Goal: Navigation & Orientation: Find specific page/section

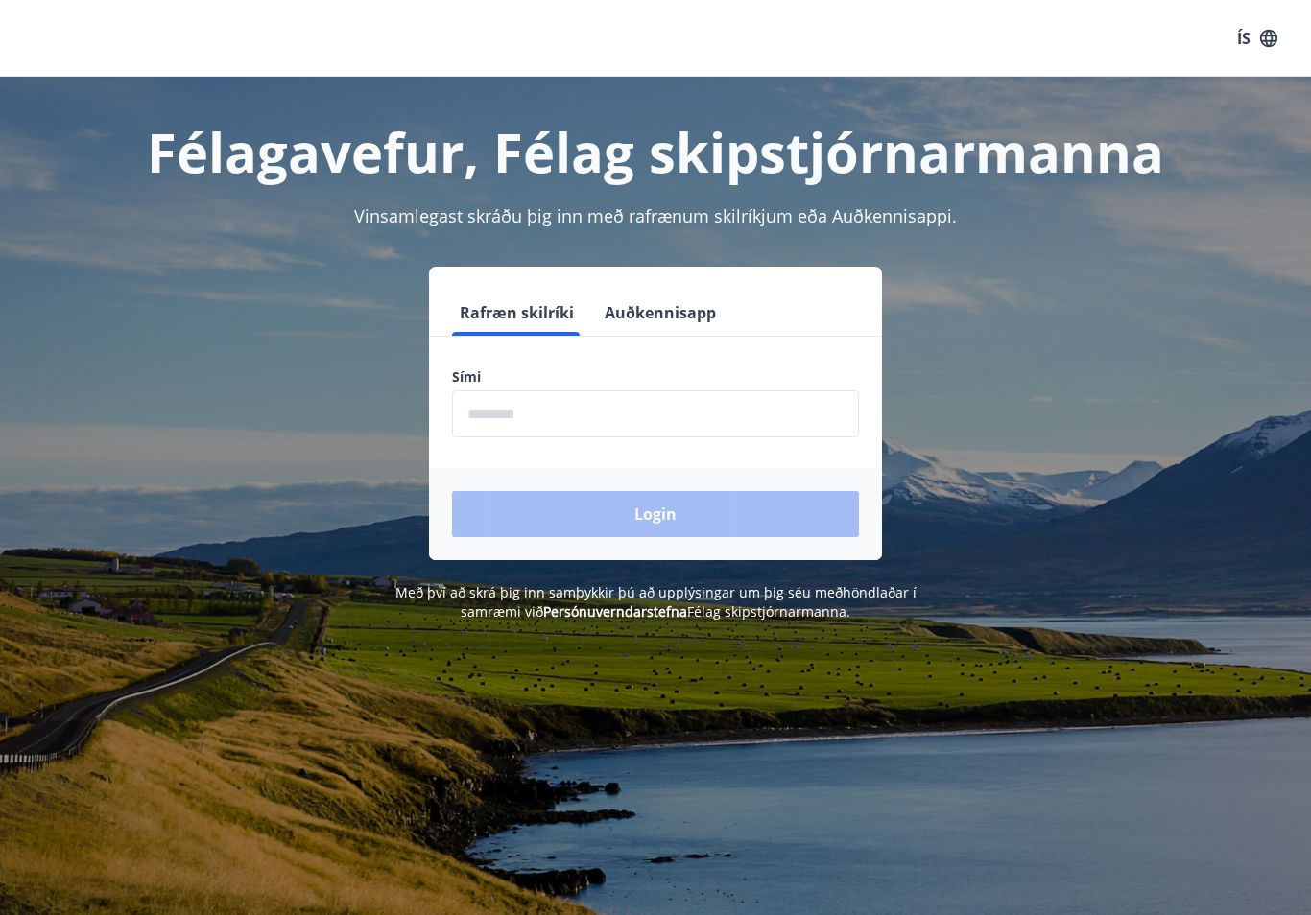
click at [505, 410] on input "phone" at bounding box center [655, 413] width 407 height 47
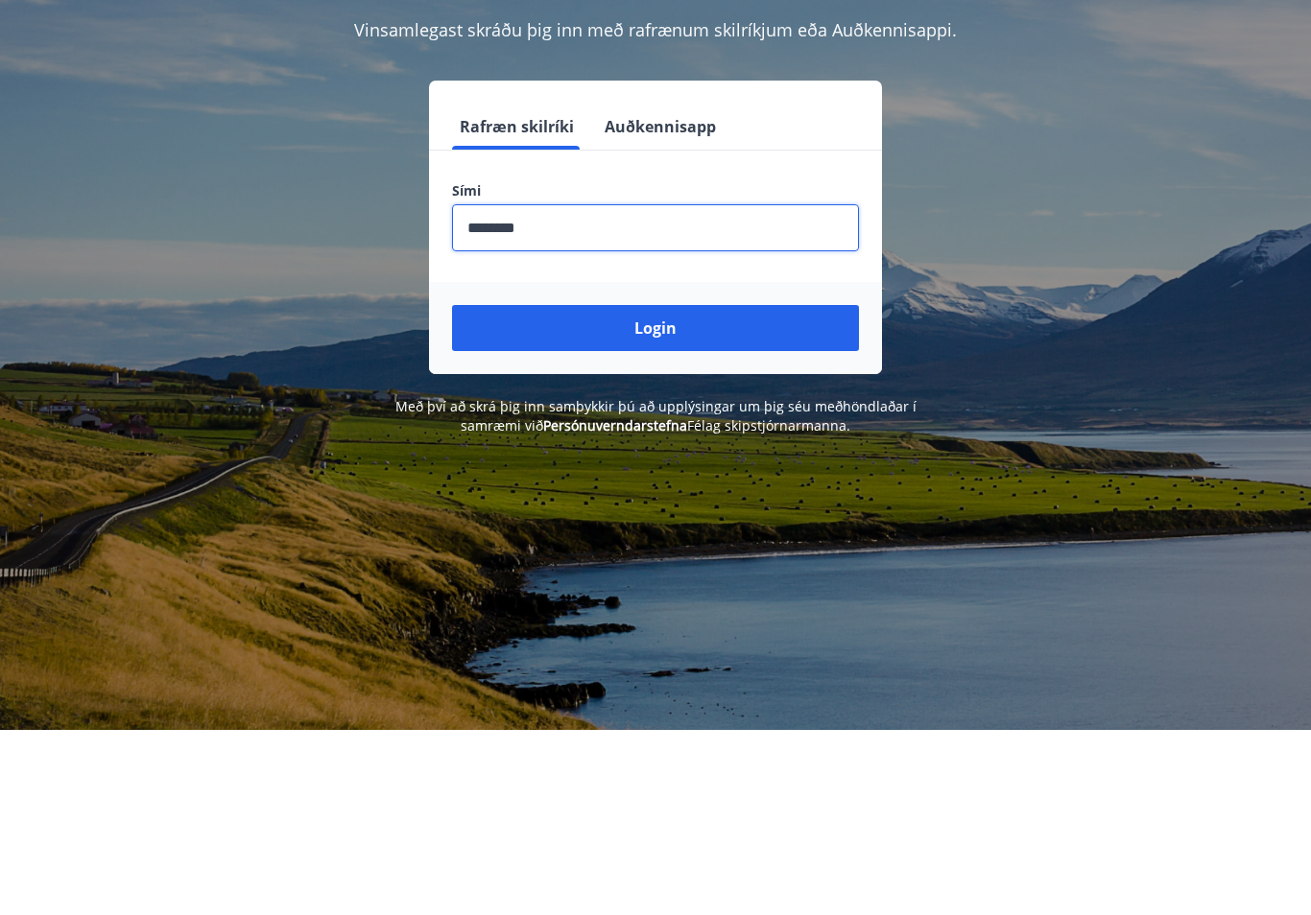
type input "********"
click at [690, 491] on button "Login" at bounding box center [655, 514] width 407 height 46
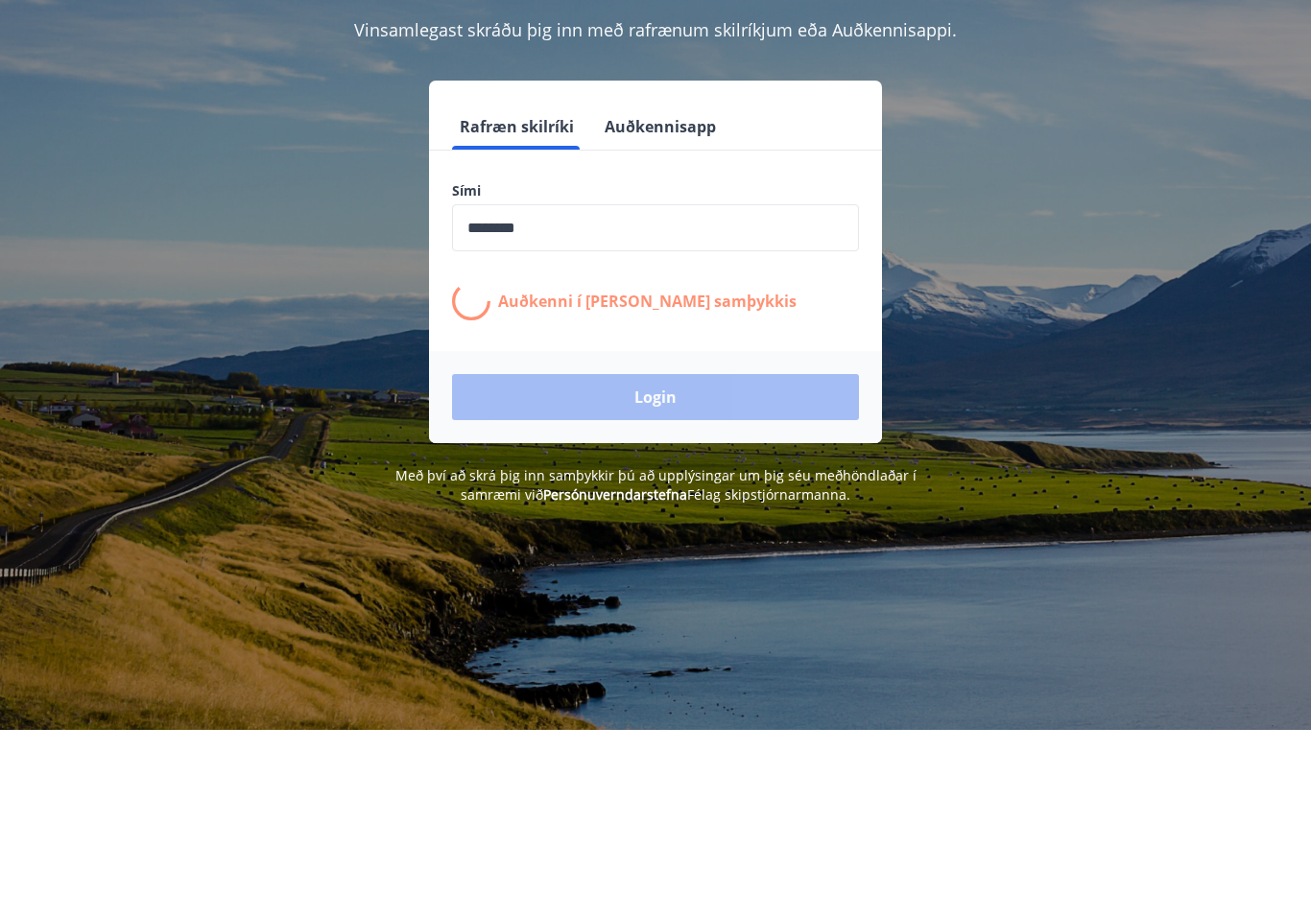
scroll to position [186, 0]
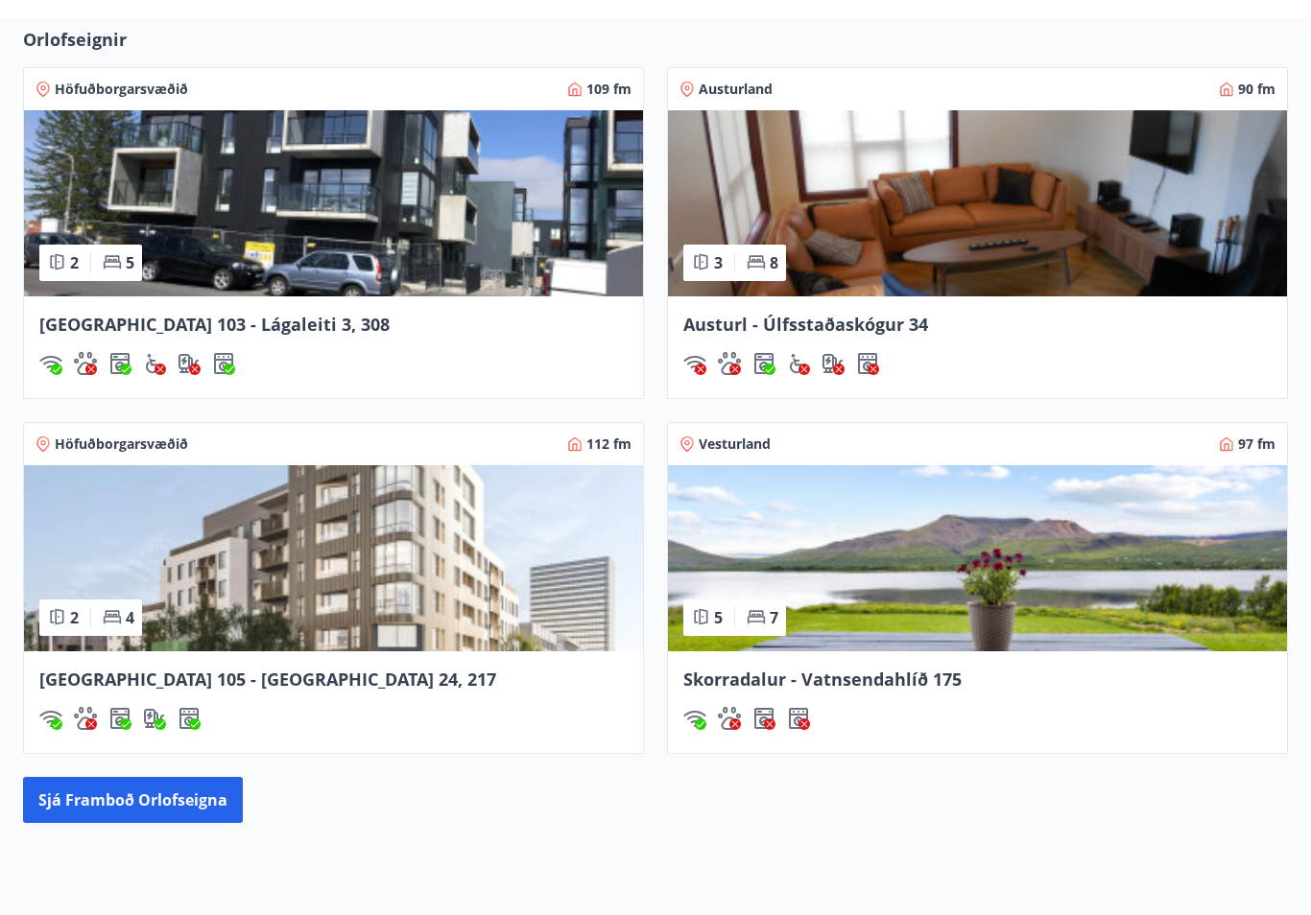
scroll to position [1503, 0]
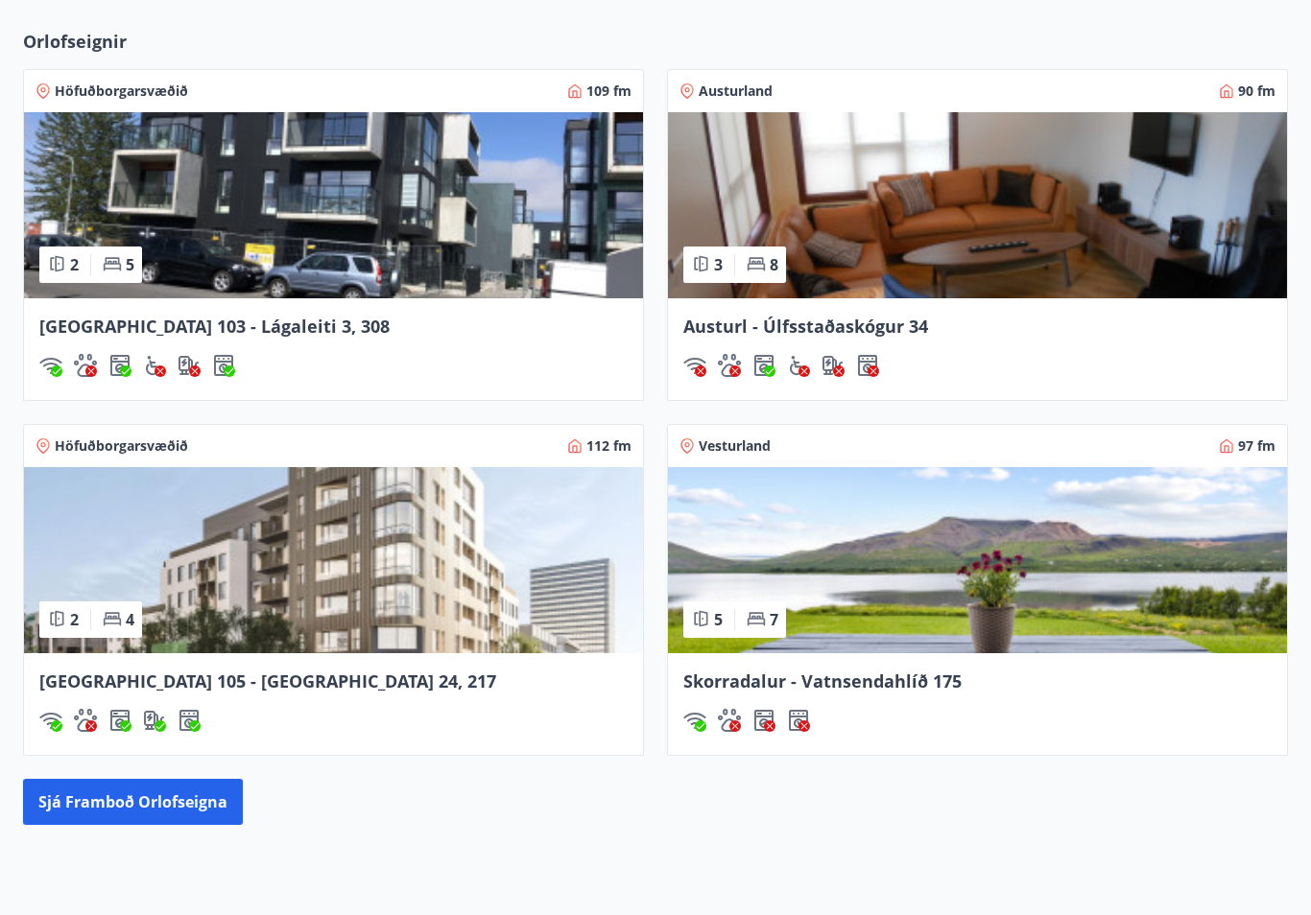
click at [164, 799] on button "Sjá framboð orlofseigna" at bounding box center [133, 802] width 220 height 46
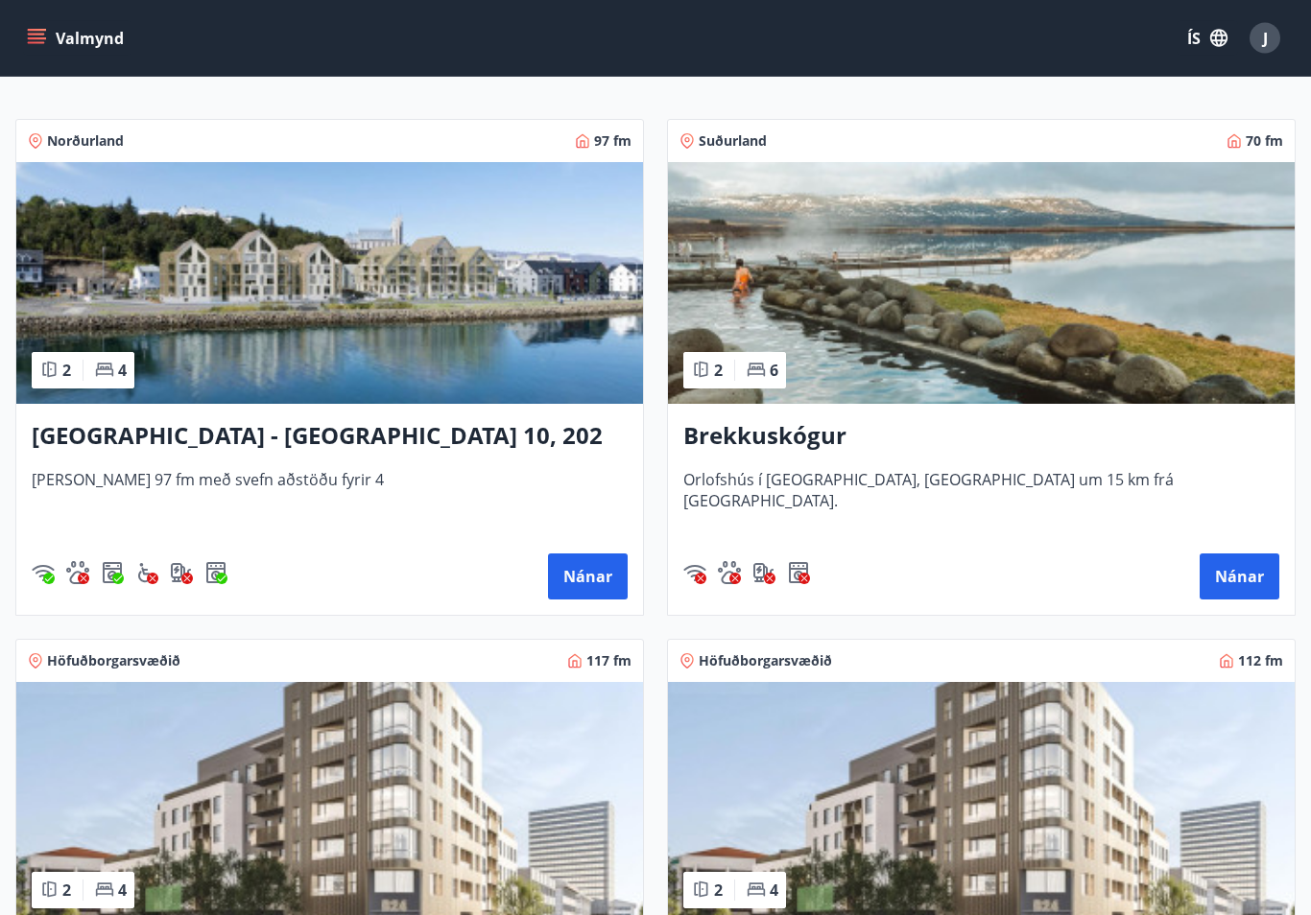
scroll to position [177, 0]
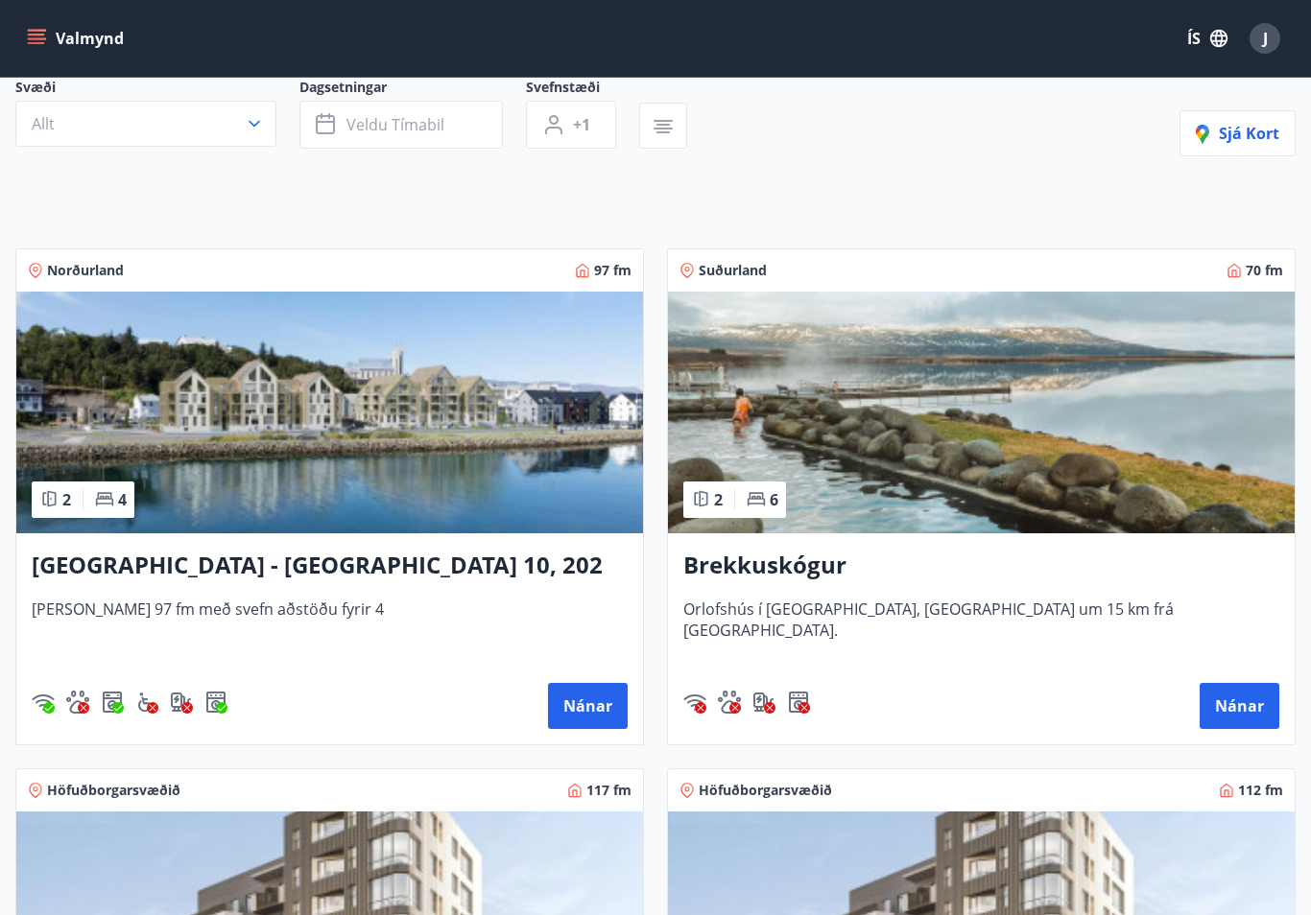
click at [781, 566] on h3 "Brekkuskógur" at bounding box center [981, 566] width 596 height 35
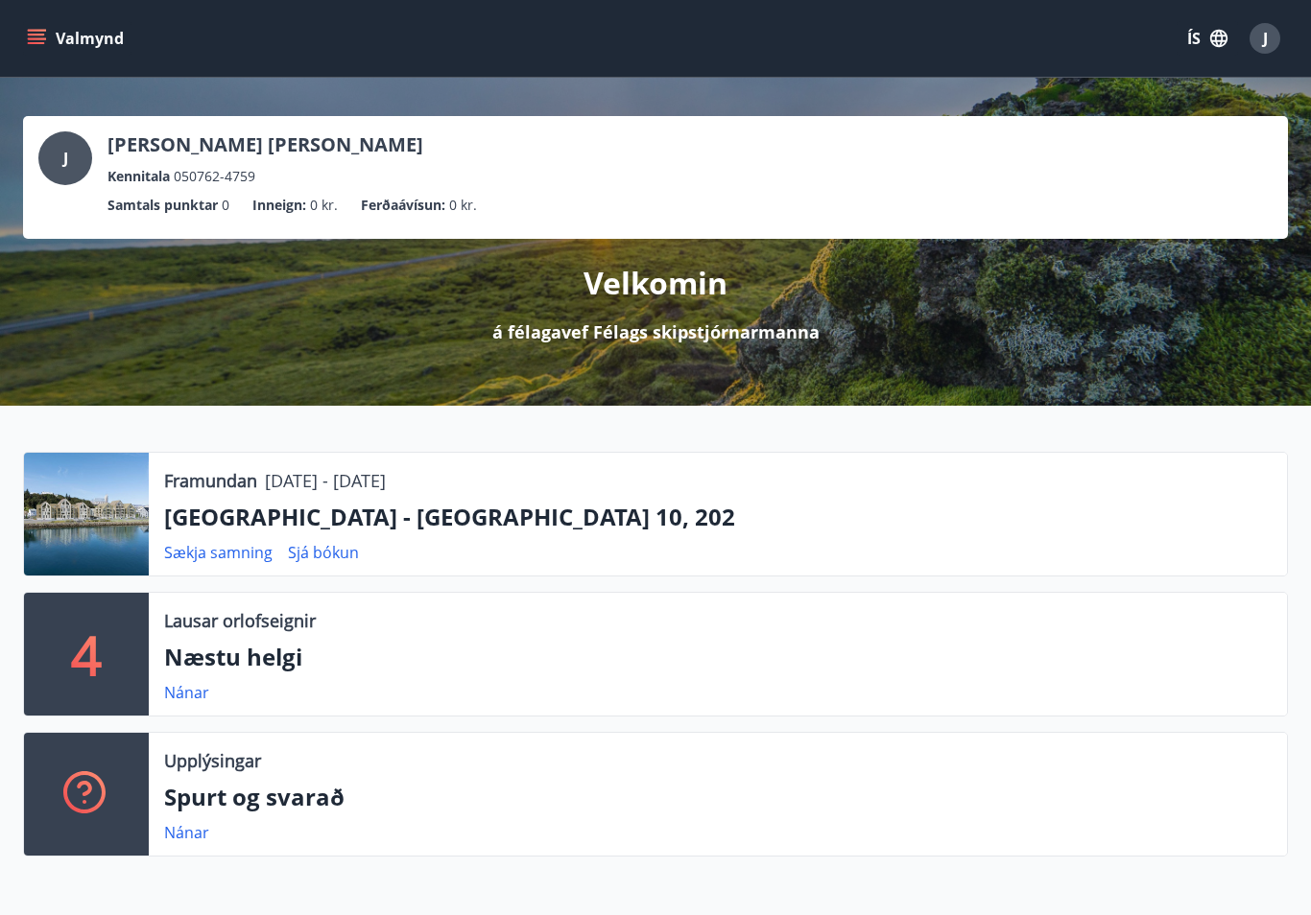
click at [35, 35] on icon "menu" at bounding box center [36, 35] width 17 height 2
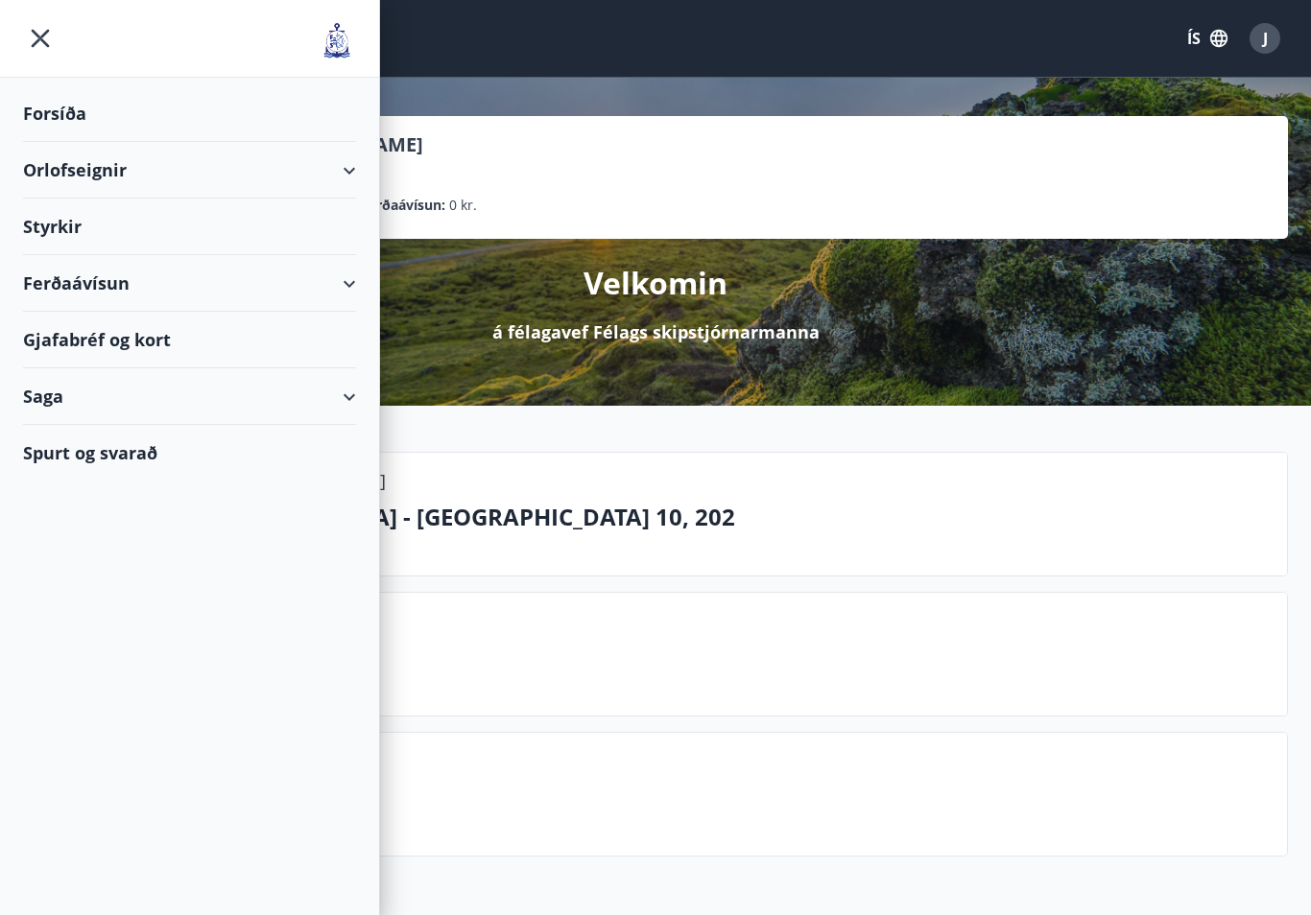
click at [66, 142] on div "Styrkir" at bounding box center [189, 113] width 333 height 57
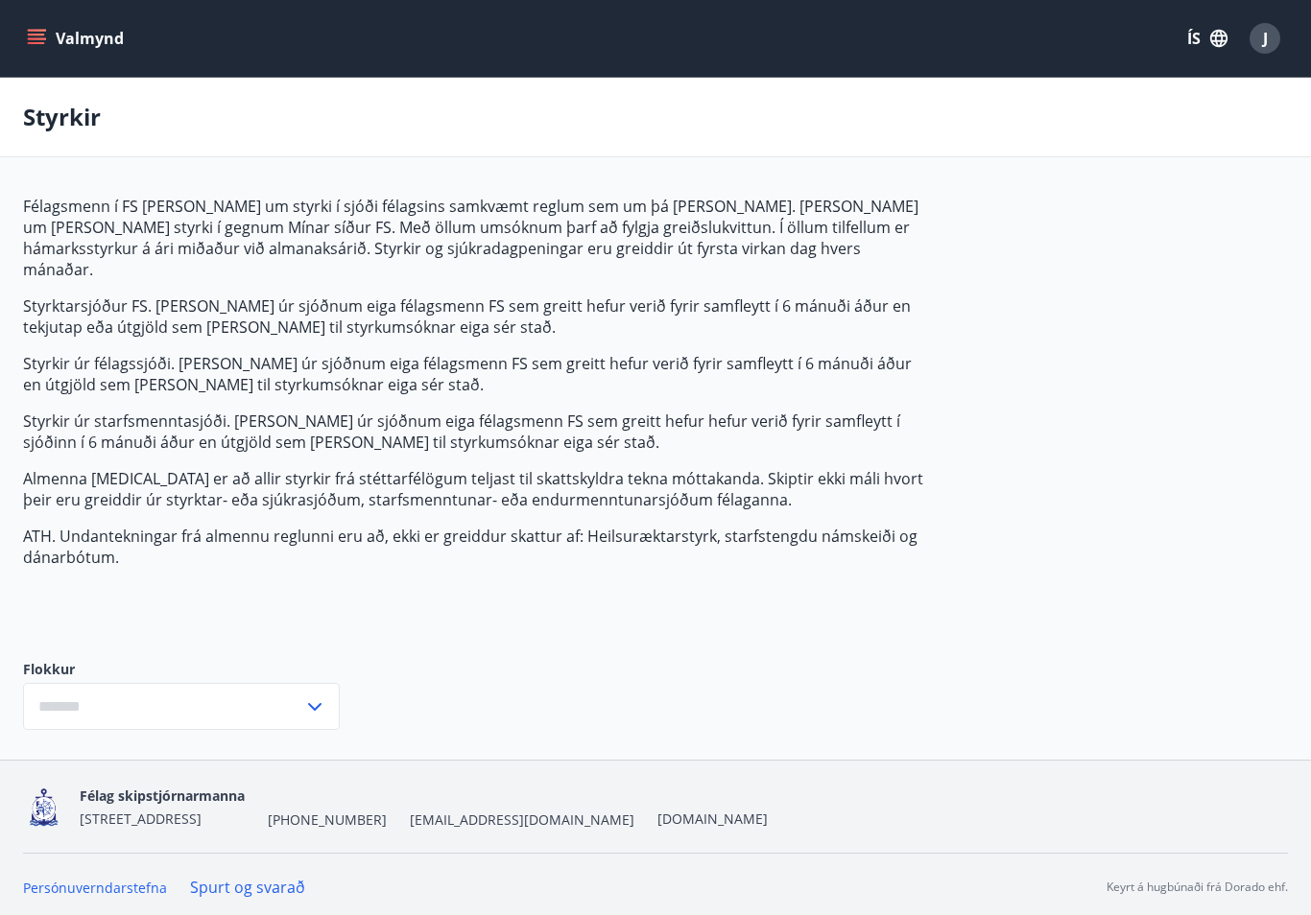
type input "***"
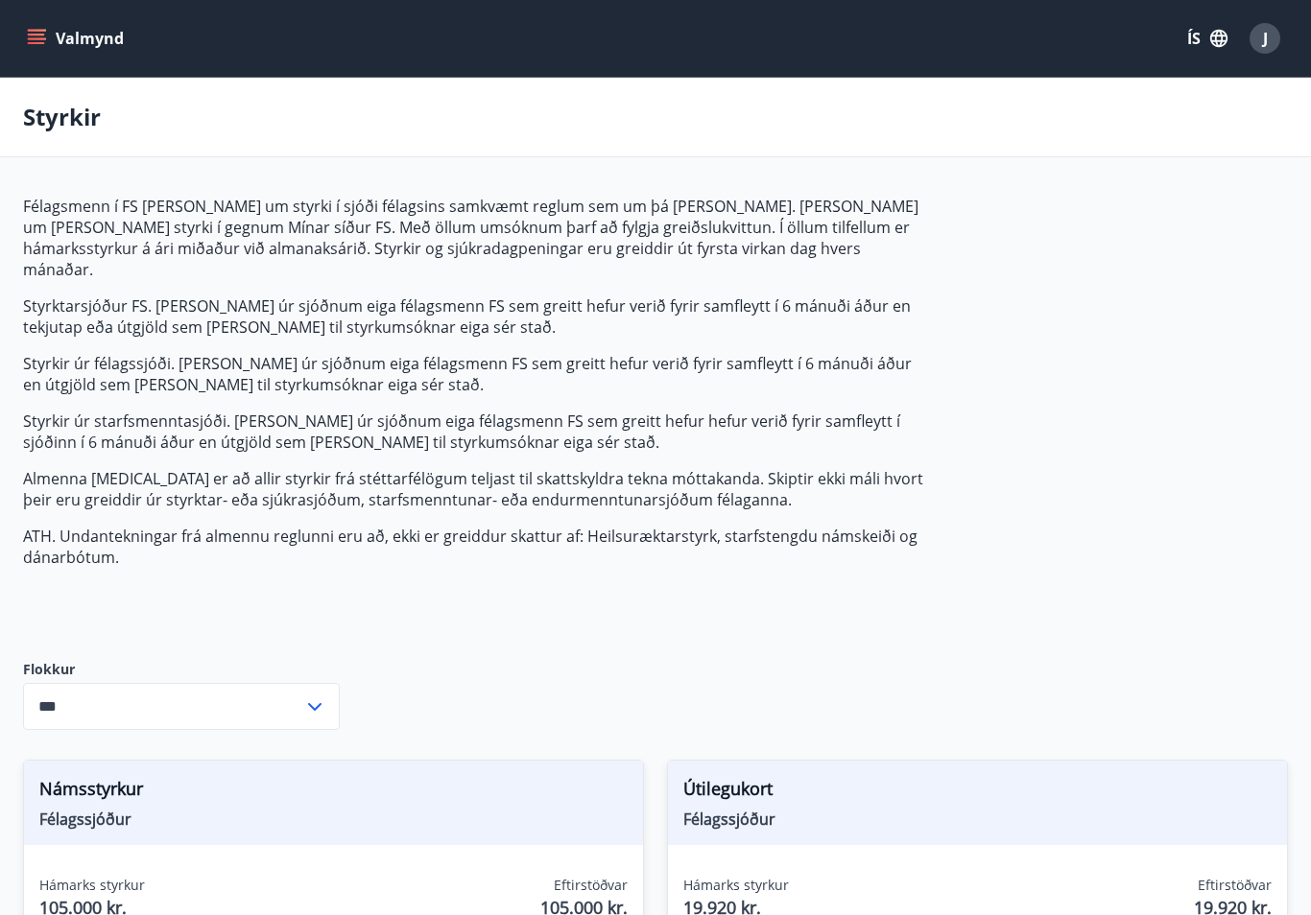
click at [47, 31] on button "Valmynd" at bounding box center [77, 38] width 108 height 35
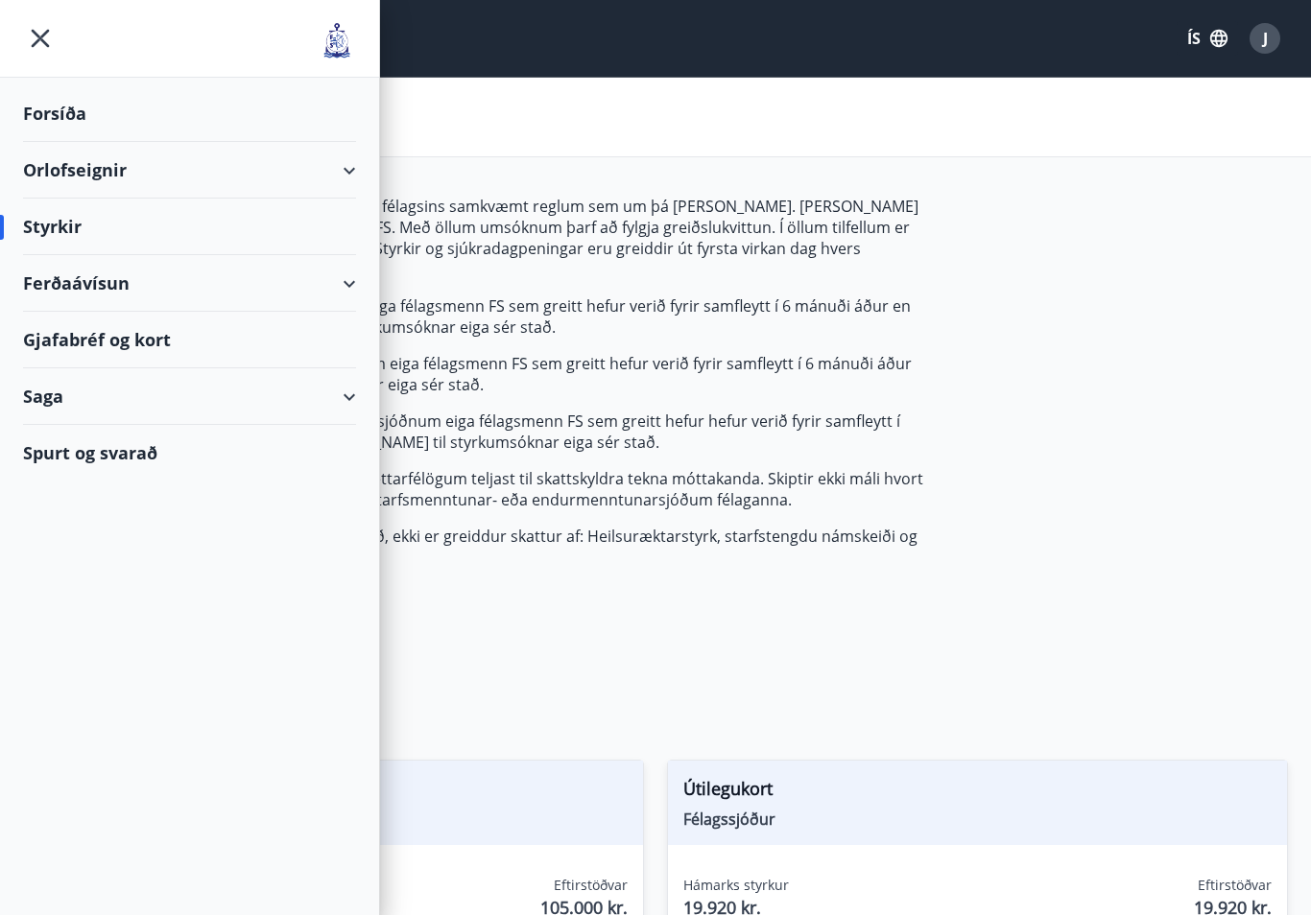
click at [55, 123] on div "Forsíða" at bounding box center [189, 113] width 333 height 57
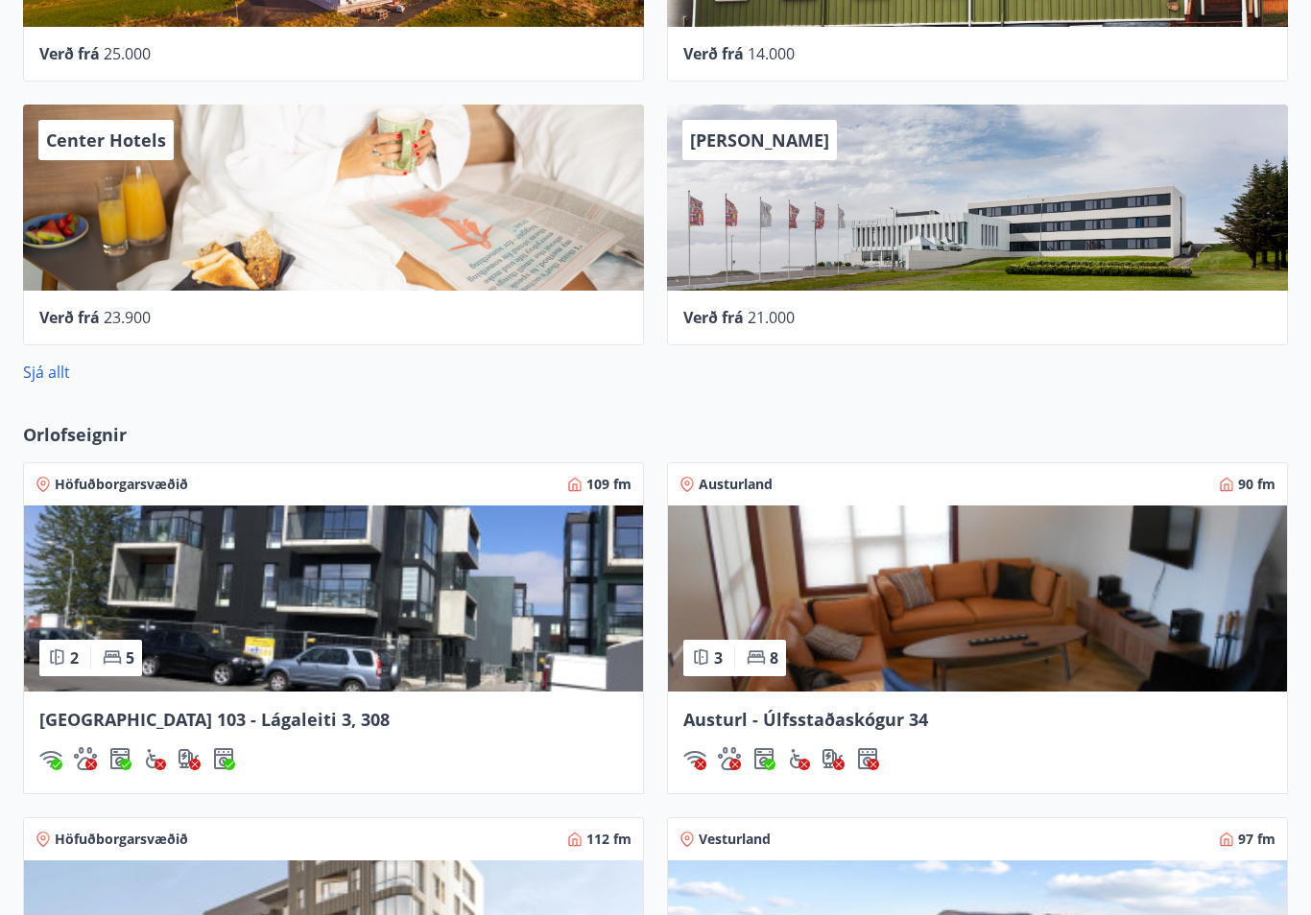
scroll to position [1108, 0]
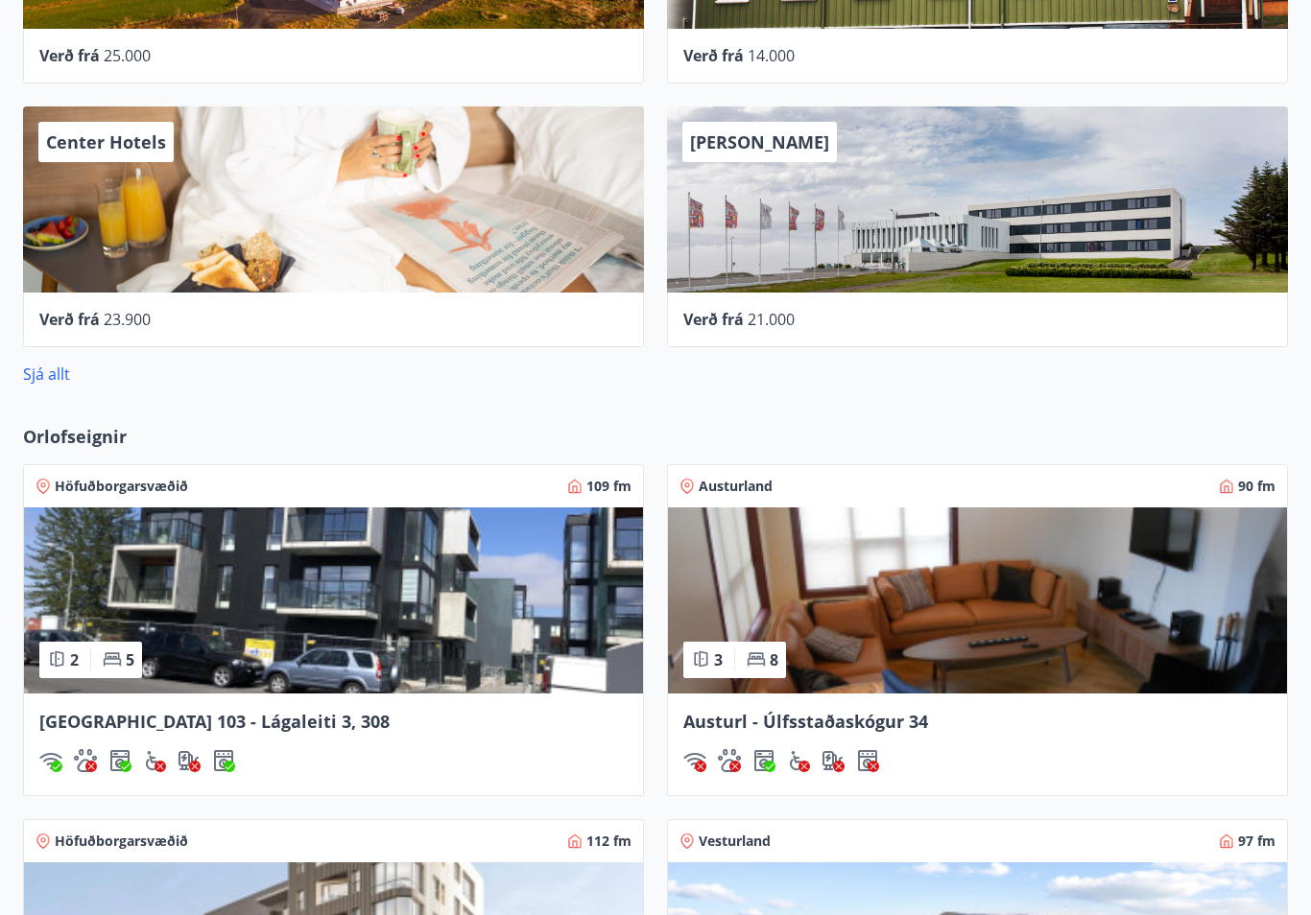
click at [76, 153] on span "Center Hotels" at bounding box center [106, 141] width 120 height 23
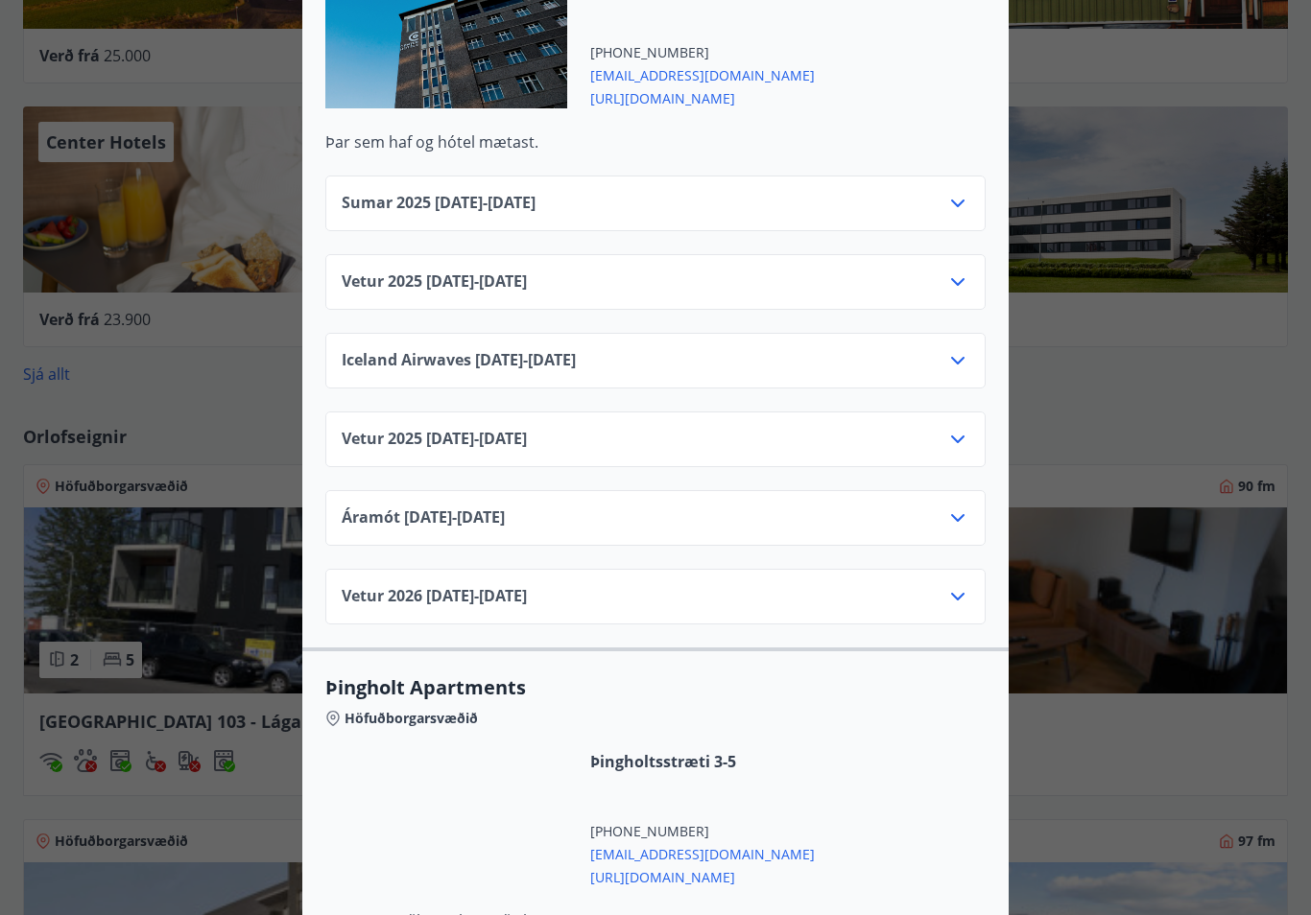
scroll to position [3130, 0]
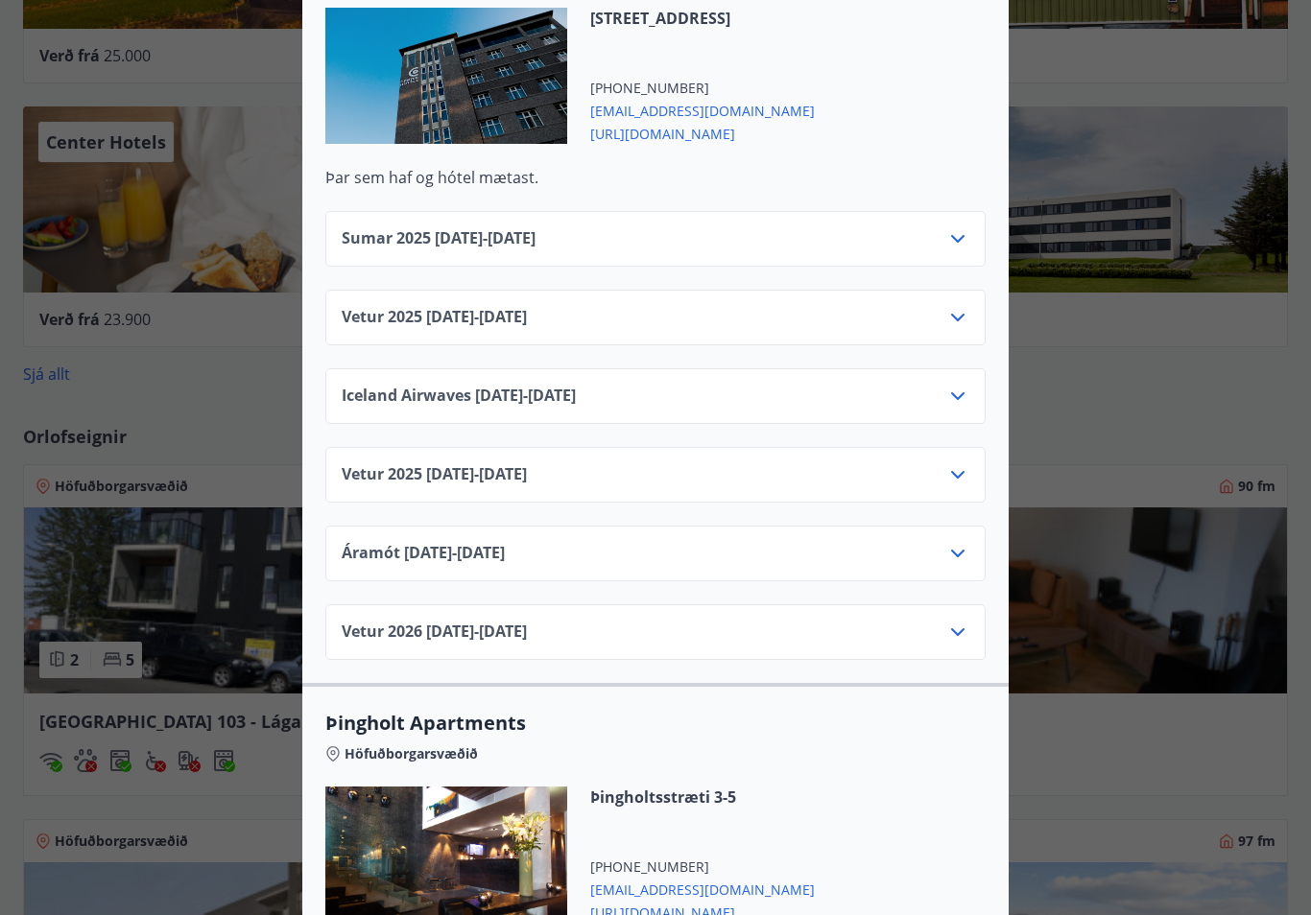
click at [962, 227] on icon at bounding box center [957, 238] width 23 height 23
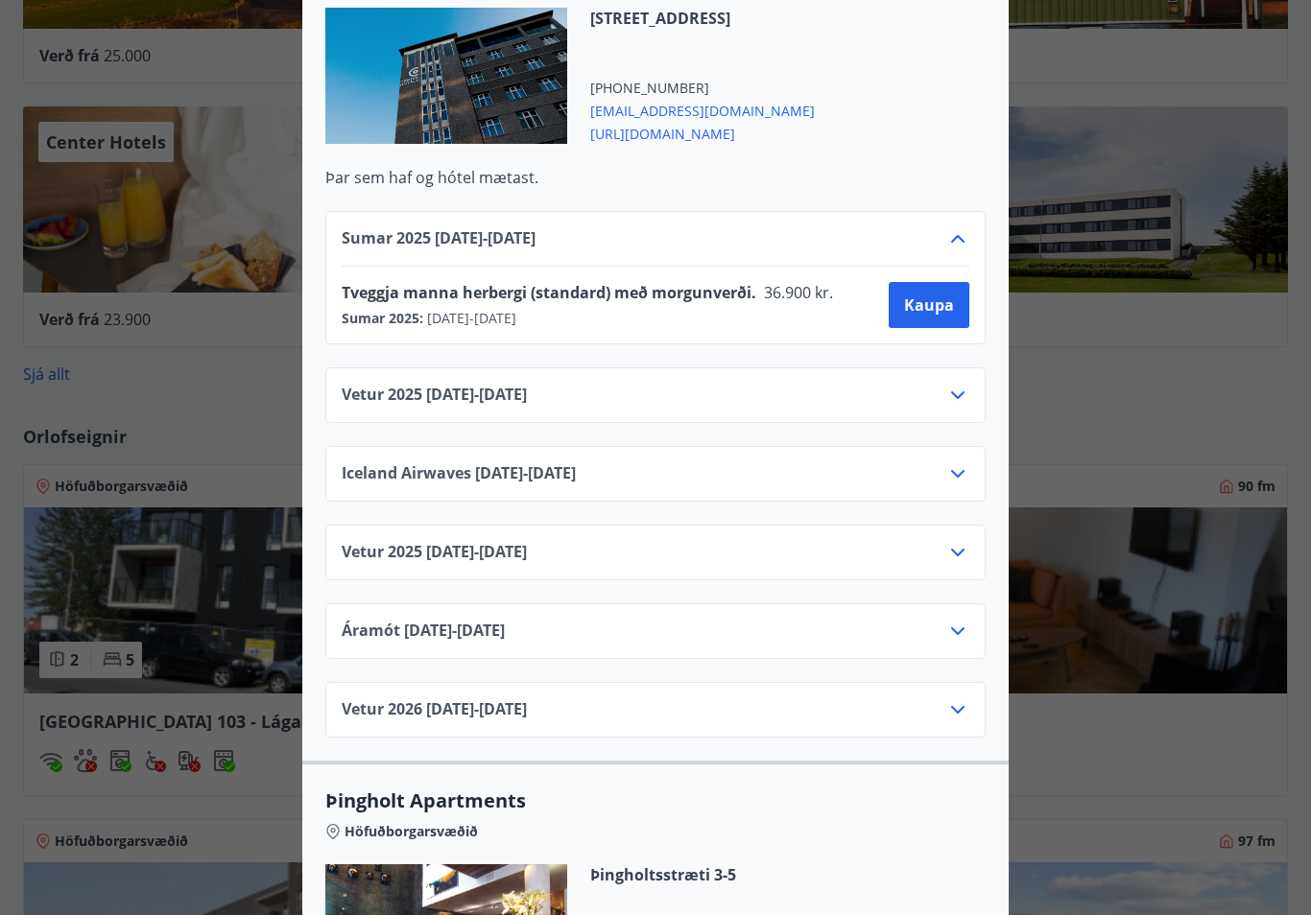
click at [1170, 174] on div at bounding box center [655, 457] width 1311 height 915
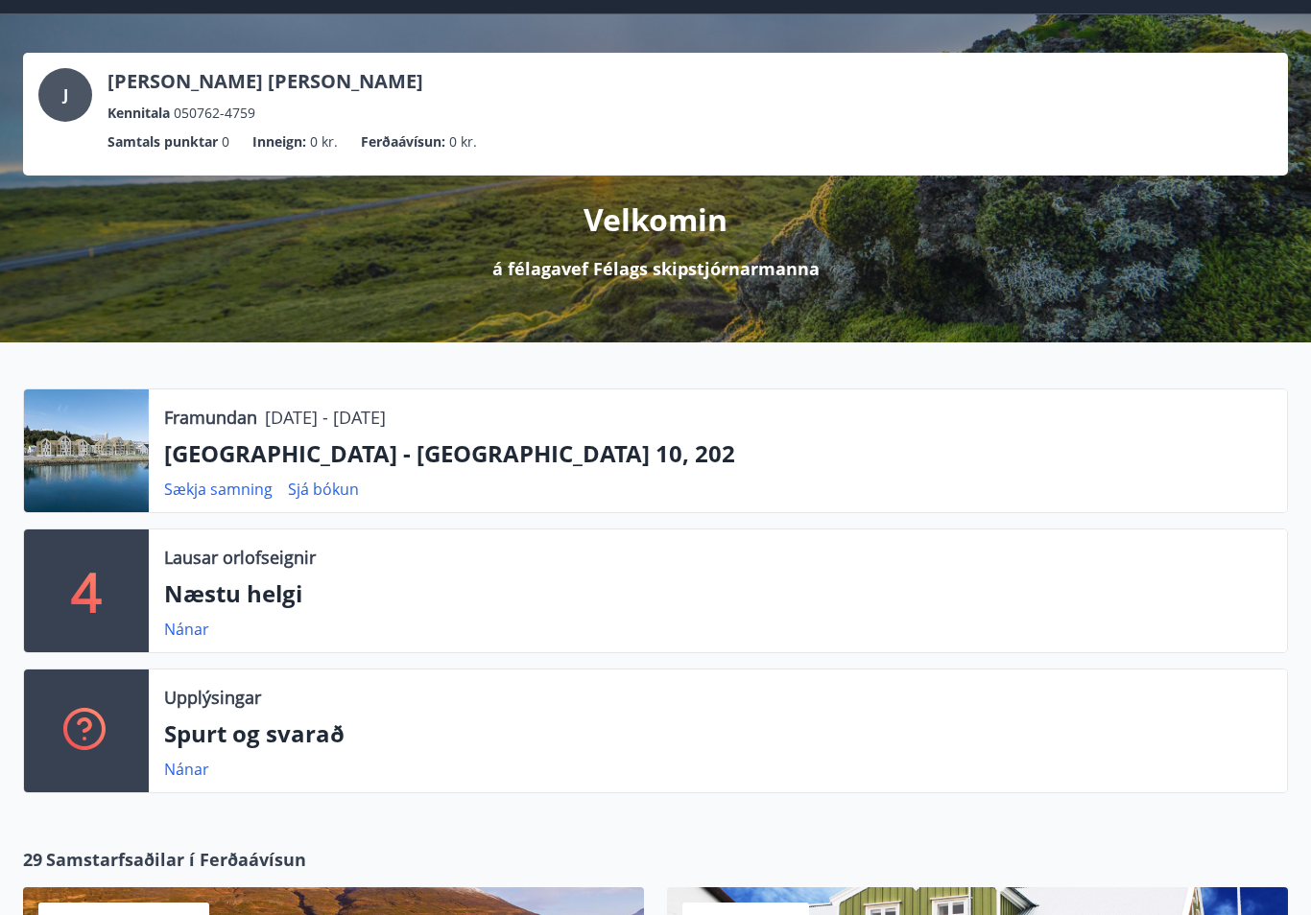
scroll to position [0, 0]
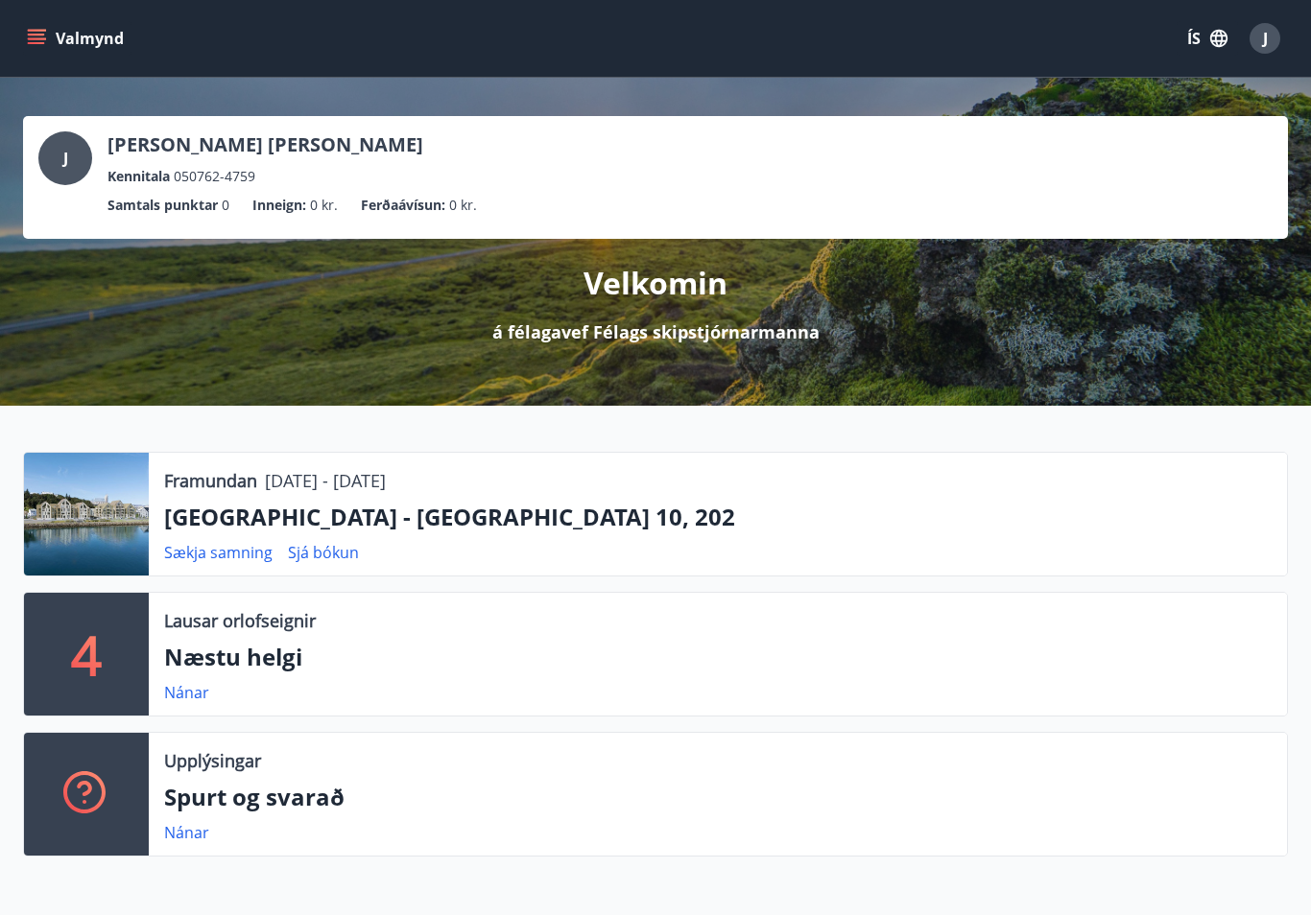
click at [1270, 39] on div "J" at bounding box center [1264, 38] width 31 height 31
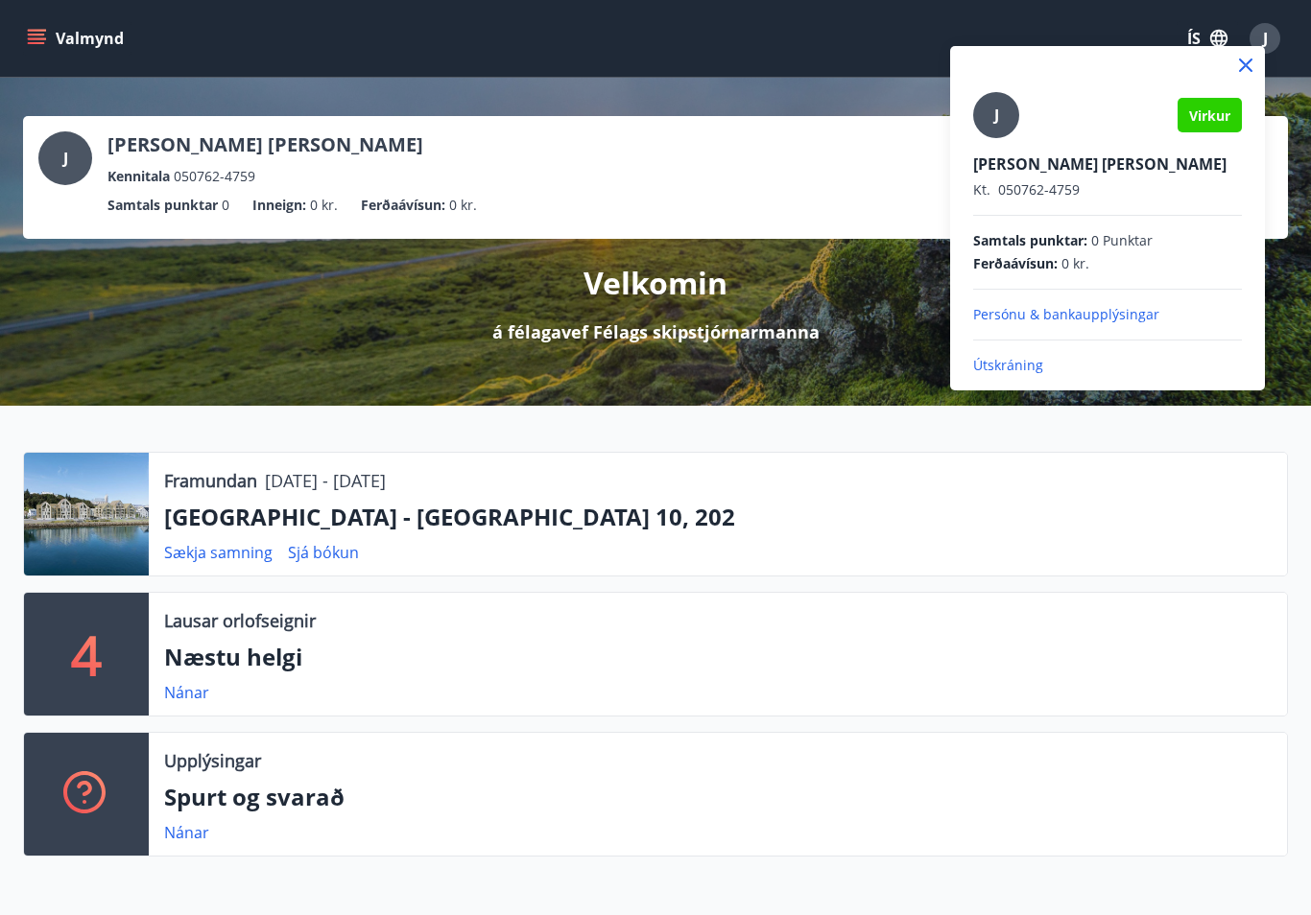
click at [1005, 372] on p "Útskráning" at bounding box center [1107, 365] width 269 height 19
